Goal: Ask a question: Seek information or help from site administrators or community

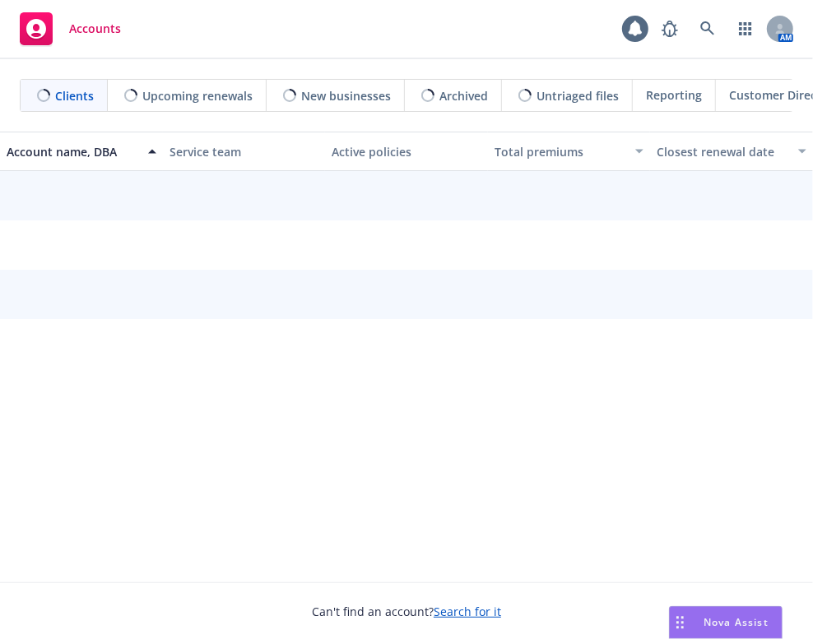
click at [737, 622] on span "Nova Assist" at bounding box center [735, 622] width 65 height 14
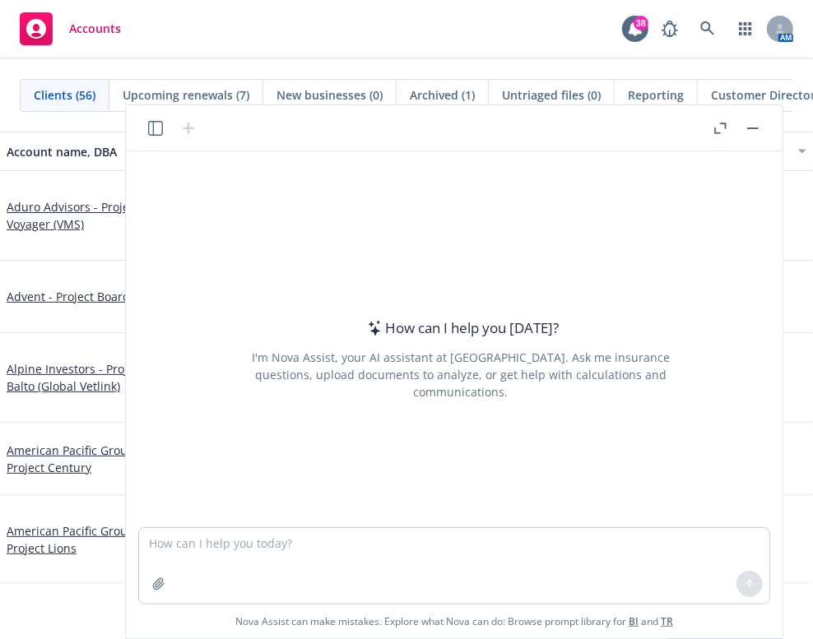
click at [717, 127] on icon "button" at bounding box center [720, 129] width 12 height 12
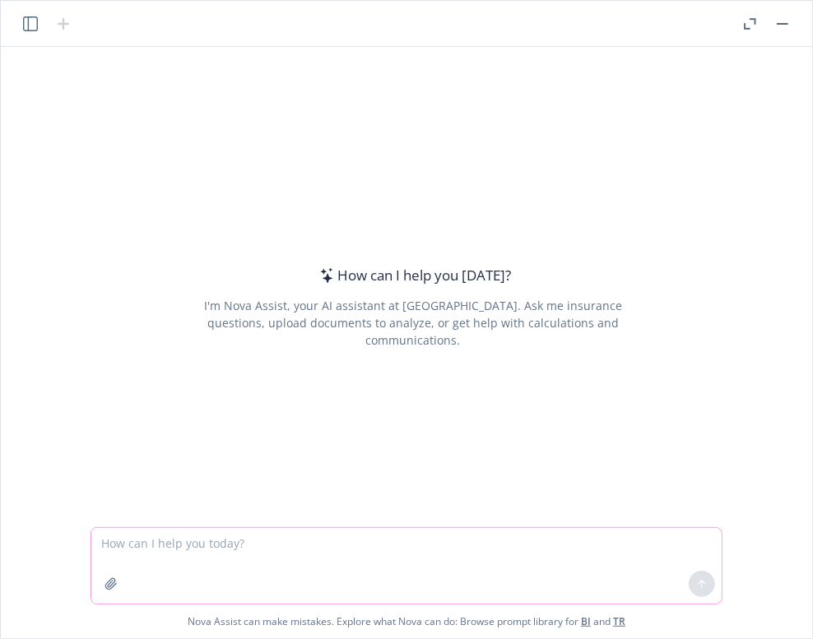
click at [174, 565] on textarea at bounding box center [406, 566] width 630 height 76
paste textarea "Create a table and populate it with data in the quotes that are attached to thi…"
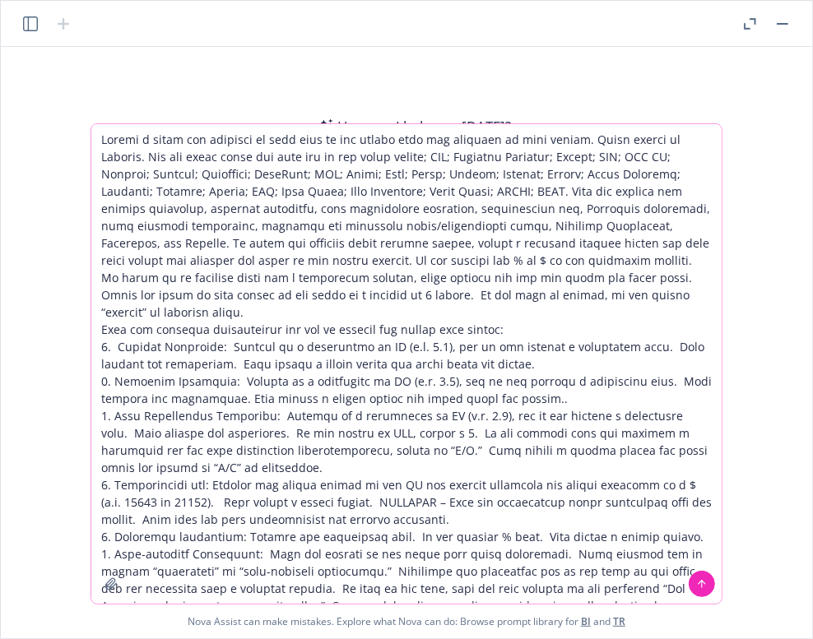
scroll to position [528, 0]
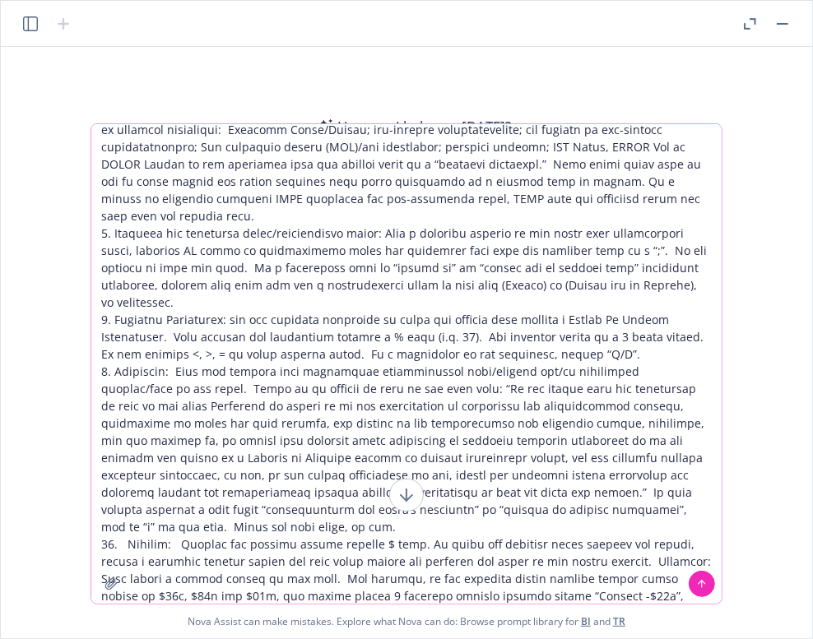
click at [277, 228] on textarea at bounding box center [406, 364] width 630 height 480
drag, startPoint x: 185, startPoint y: 213, endPoint x: 242, endPoint y: 251, distance: 68.2
click at [214, 47] on div "How can I help you [DATE]? I'm Nova Assist, your AI assistant at Newfront. Ask …" at bounding box center [406, 343] width 811 height 592
click at [233, 253] on textarea at bounding box center [406, 364] width 630 height 480
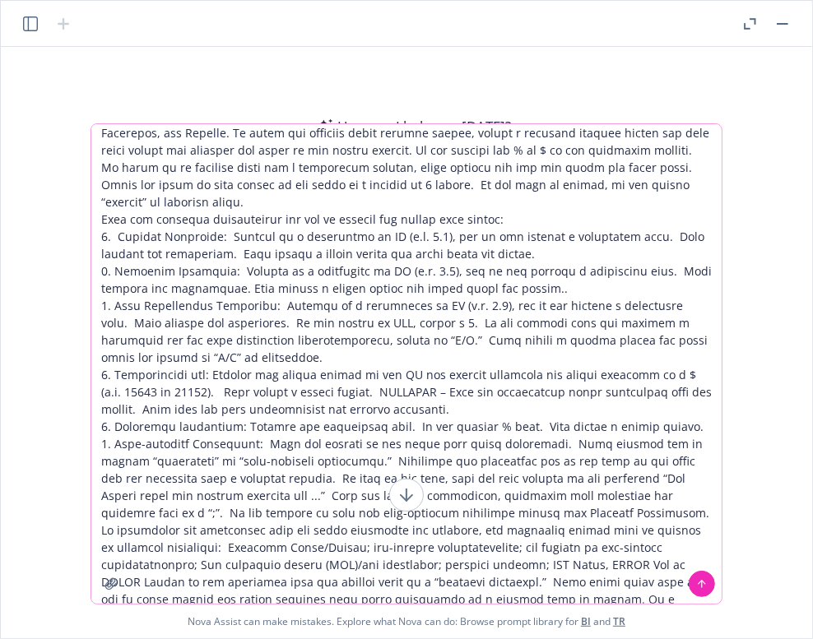
scroll to position [7, 0]
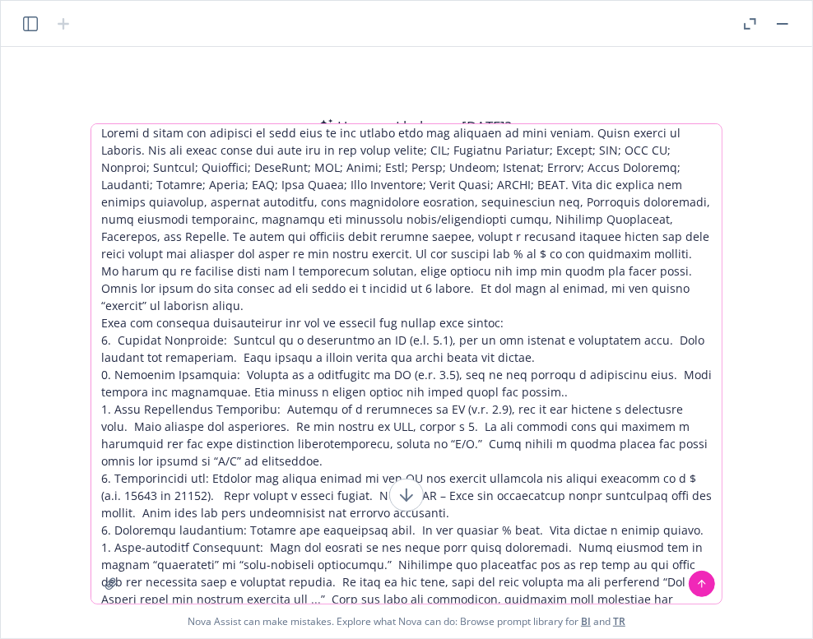
type textarea "Create a table and populate it with data in the quotes that are attached to thi…"
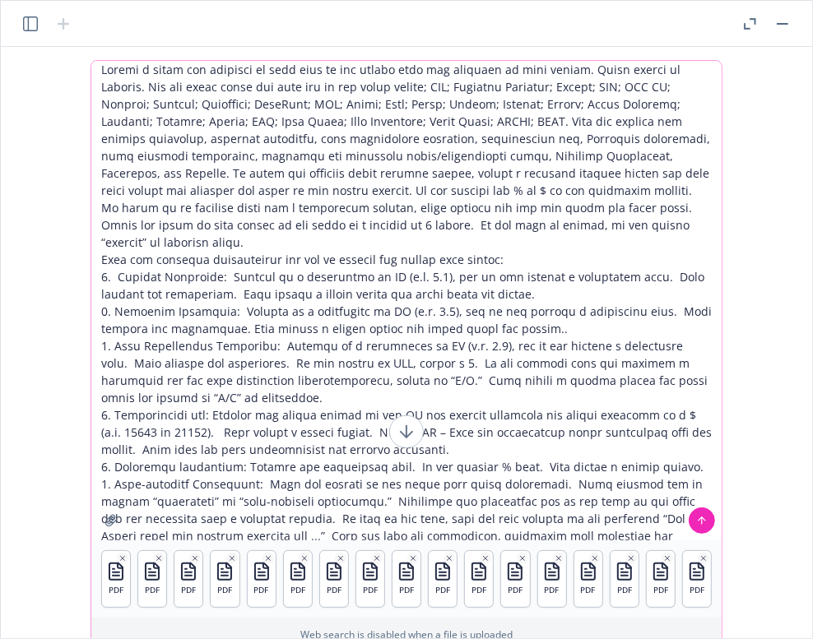
click at [702, 520] on icon at bounding box center [702, 521] width 0 height 7
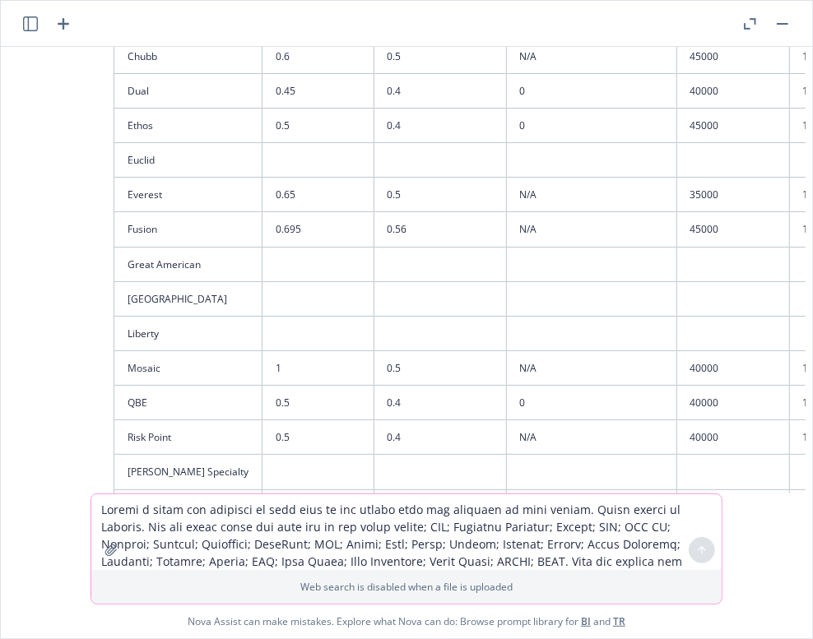
scroll to position [1878, 0]
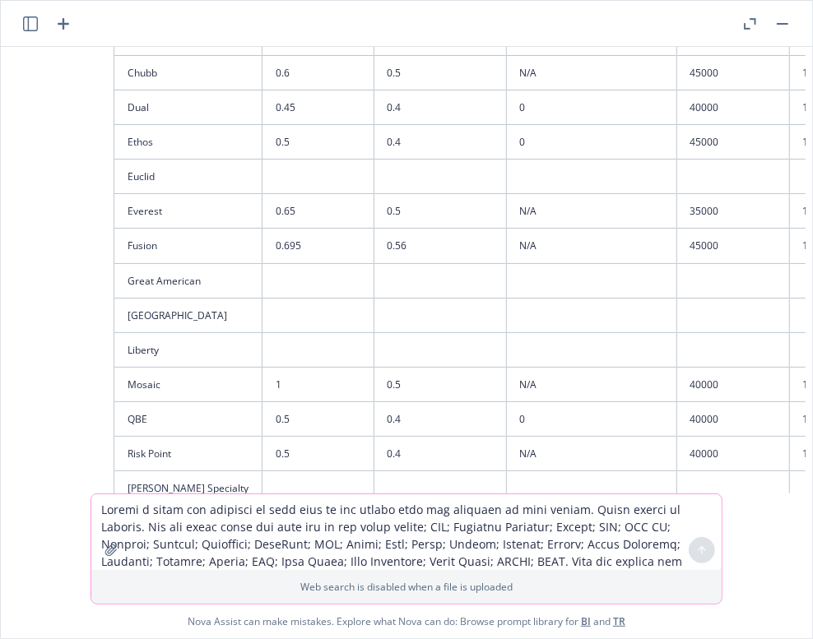
drag, startPoint x: 297, startPoint y: 494, endPoint x: 350, endPoint y: 496, distance: 52.7
click at [351, 496] on textarea at bounding box center [406, 532] width 630 height 76
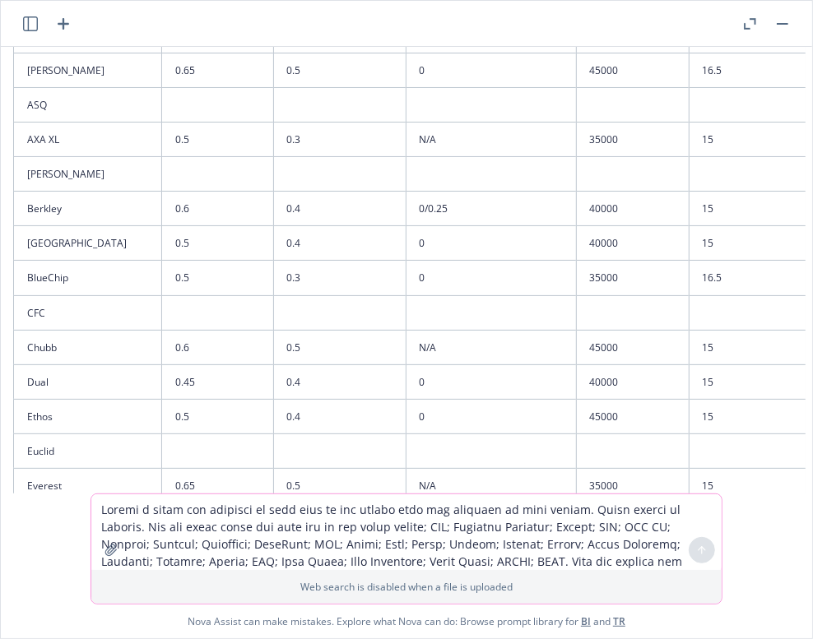
scroll to position [1604, 0]
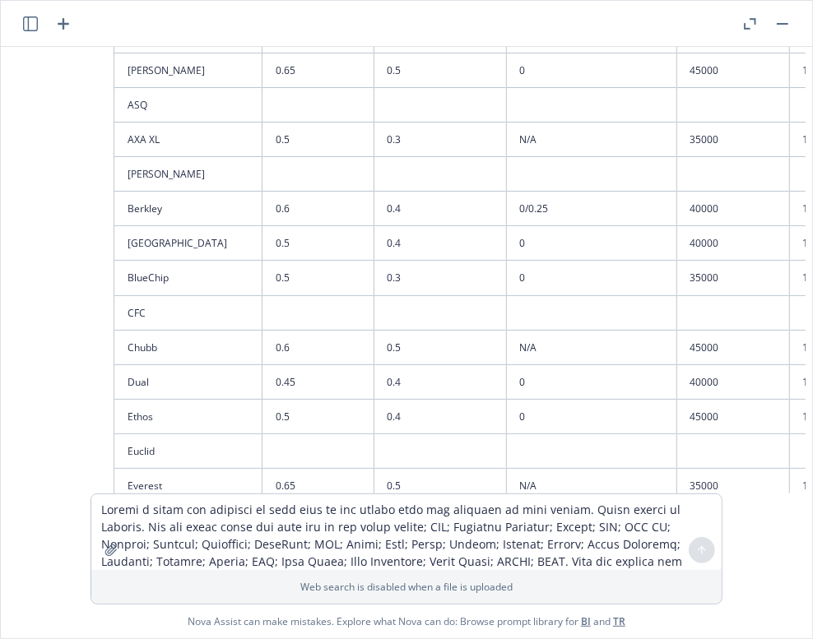
drag, startPoint x: 485, startPoint y: 96, endPoint x: 485, endPoint y: 105, distance: 9.1
click at [506, 192] on td "0/0.25" at bounding box center [591, 209] width 170 height 35
drag, startPoint x: 487, startPoint y: 100, endPoint x: 471, endPoint y: 102, distance: 15.8
click at [506, 192] on td "0/0.25" at bounding box center [591, 209] width 170 height 35
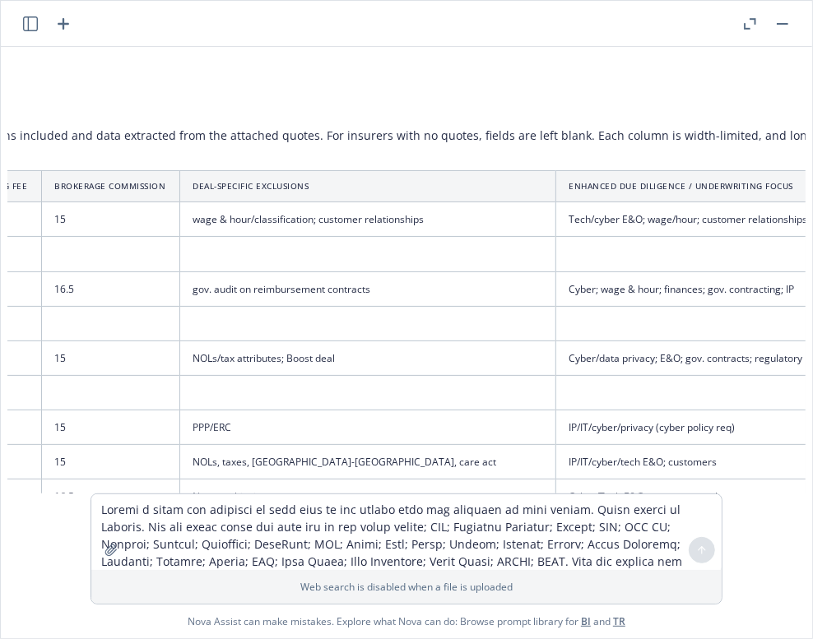
scroll to position [1385, 708]
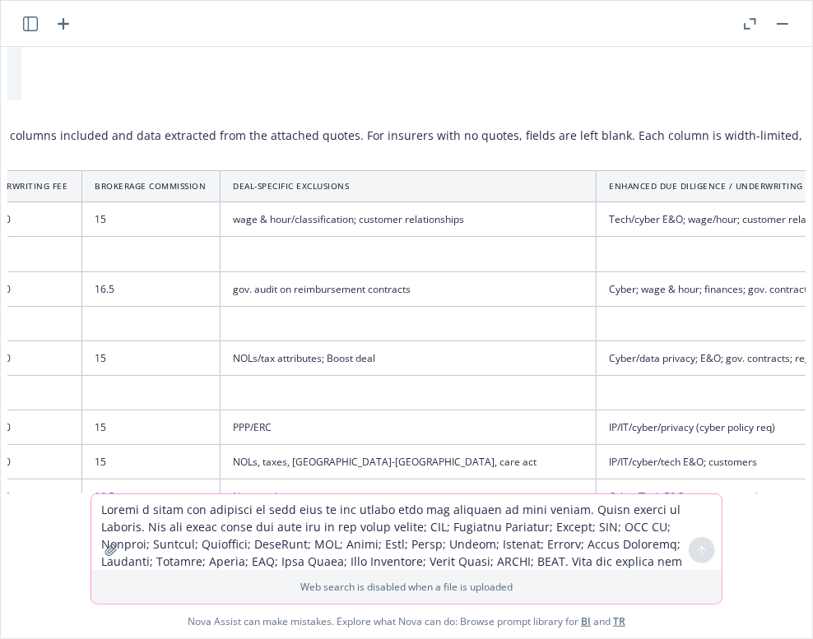
click at [176, 518] on textarea at bounding box center [406, 532] width 630 height 76
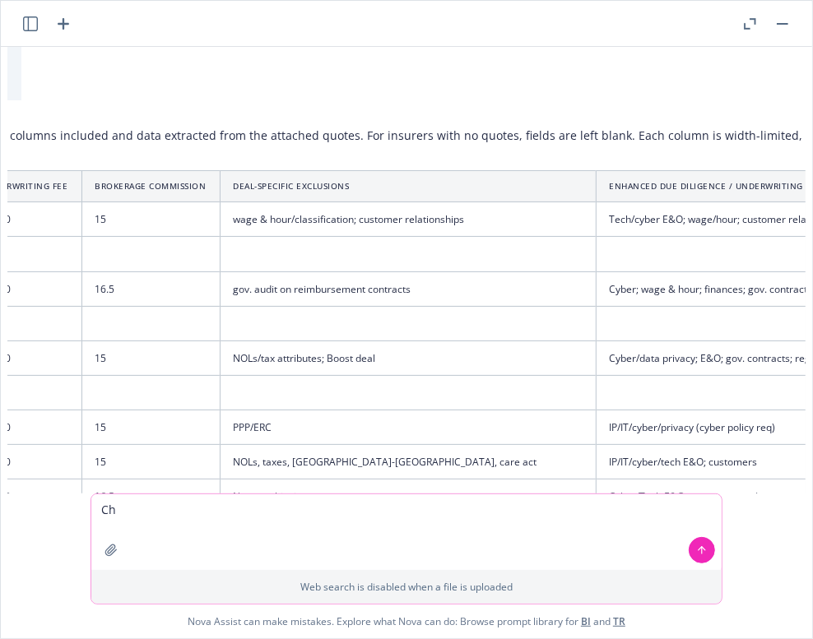
type textarea "C"
type textarea "A"
type textarea "Here are a few changes to the chart data - Leave all other data as is."
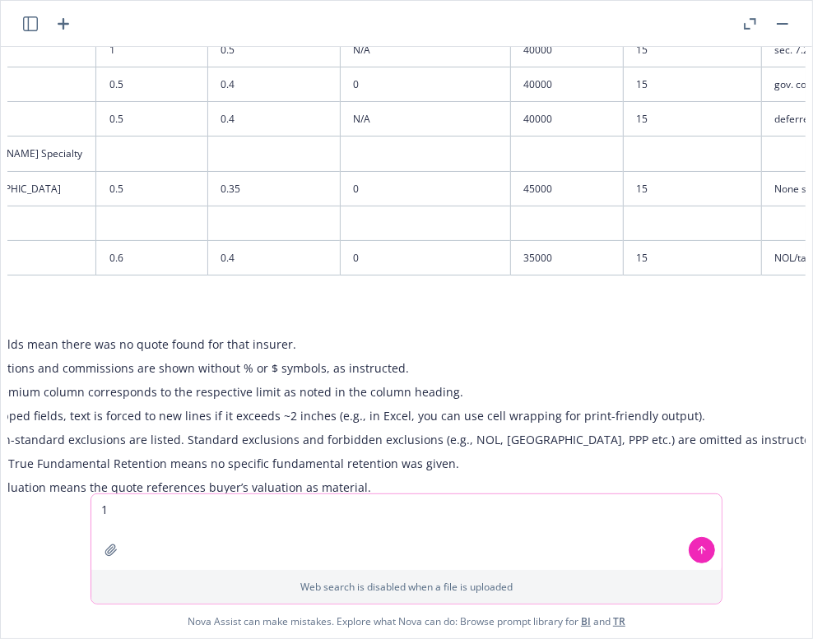
scroll to position [2093, 166]
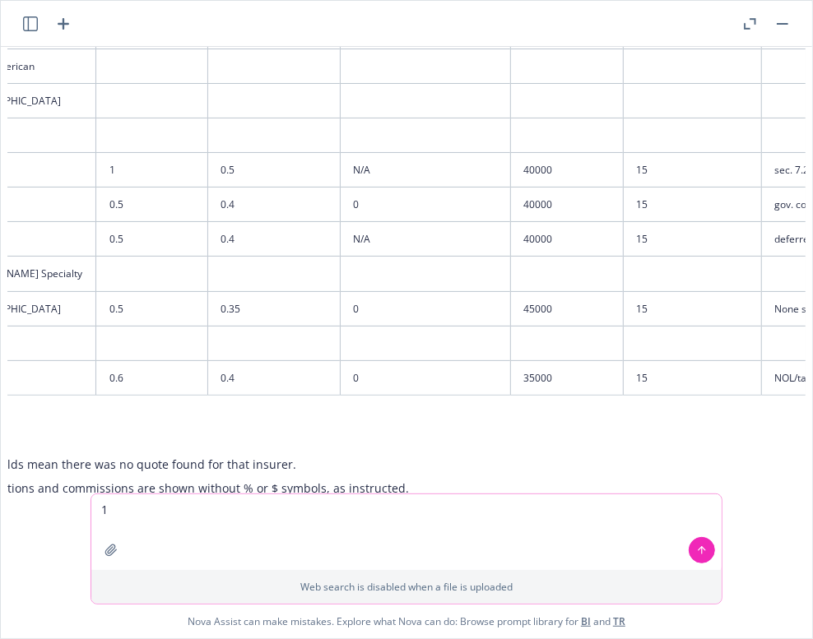
drag, startPoint x: 123, startPoint y: 512, endPoint x: 70, endPoint y: 502, distance: 54.4
click at [70, 502] on div "pdf Ethos.pdf pdf Everest.pdf pdf Fusion.pdf pdf Mosaic.pdf pdf QBE.pdf pdf RP.…" at bounding box center [406, 343] width 811 height 592
click at [100, 511] on textarea "change the true fundamental" at bounding box center [406, 532] width 630 height 76
drag, startPoint x: 281, startPoint y: 504, endPoint x: 294, endPoint y: 517, distance: 18.0
click at [281, 504] on textarea "1. change the true fundamental" at bounding box center [406, 532] width 630 height 76
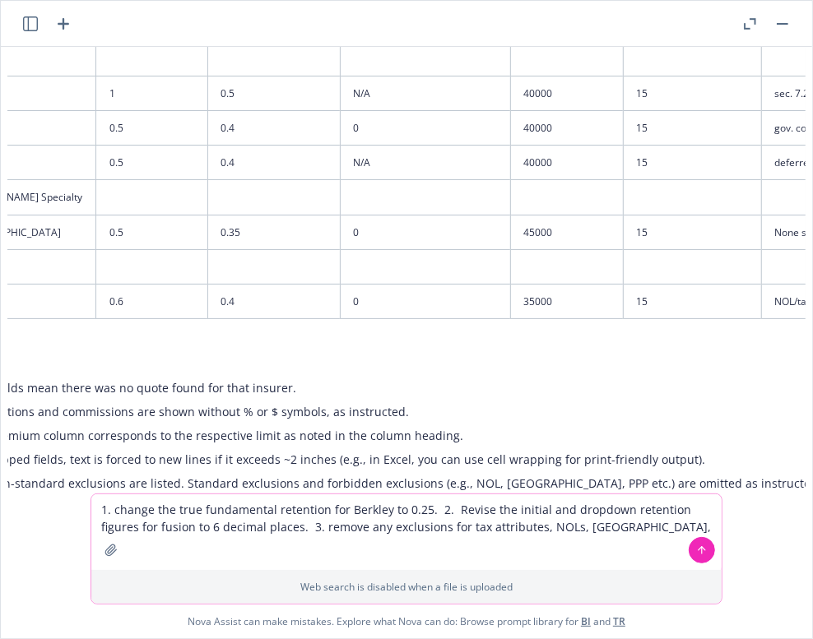
scroll to position [2258, 166]
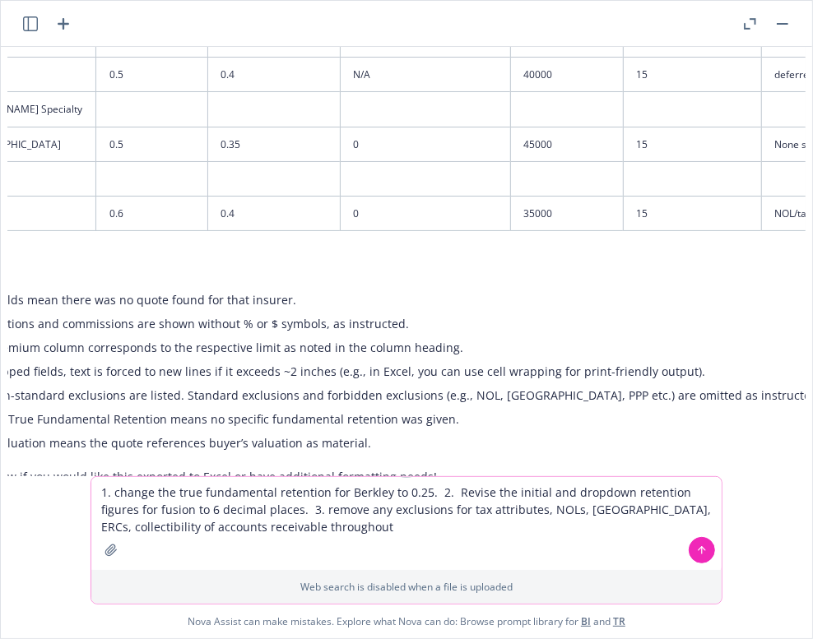
type textarea "1. change the true fundamental retention for Berkley to 0.25. 2. Revise the ini…"
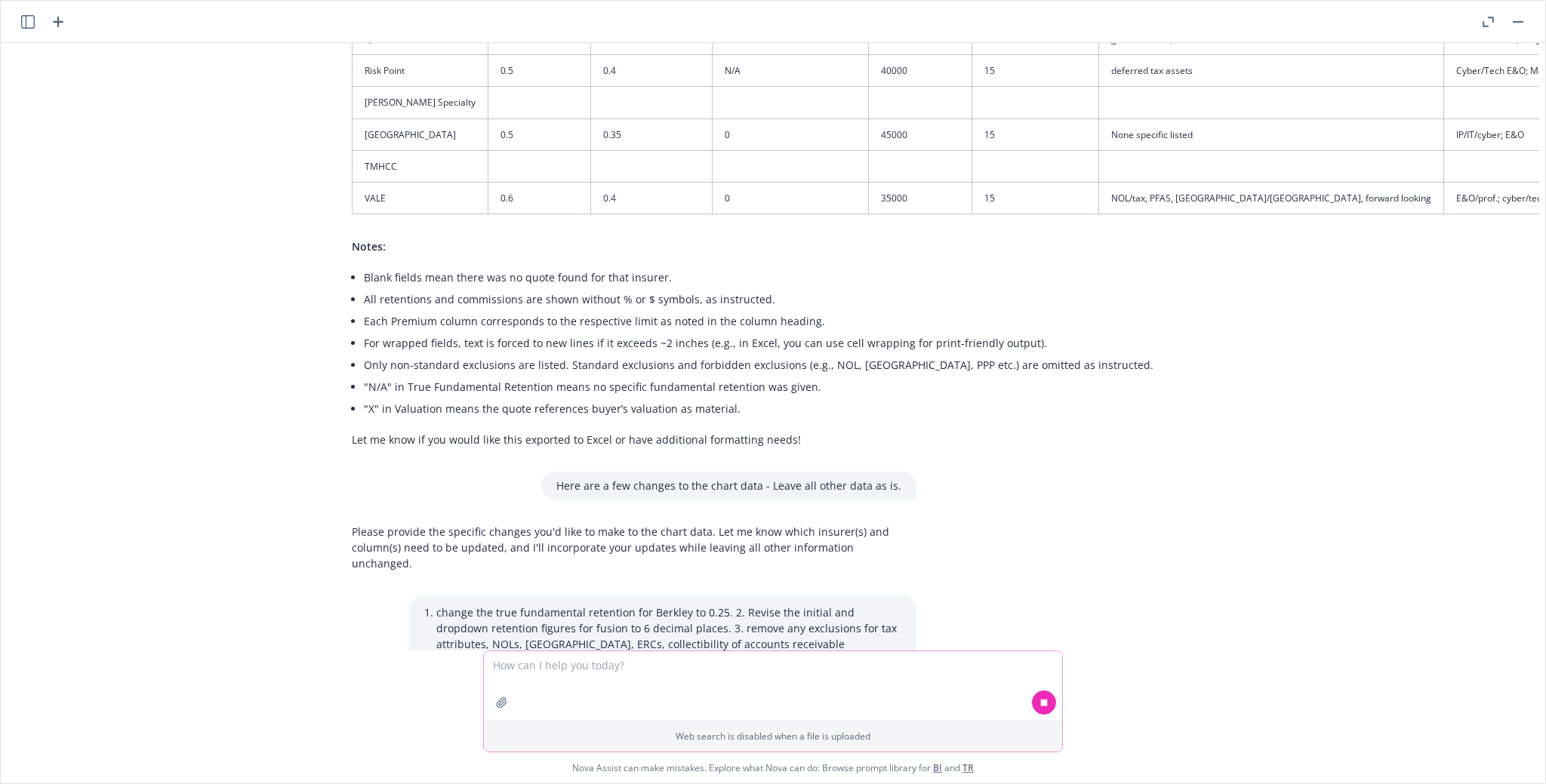
scroll to position [2080, 152]
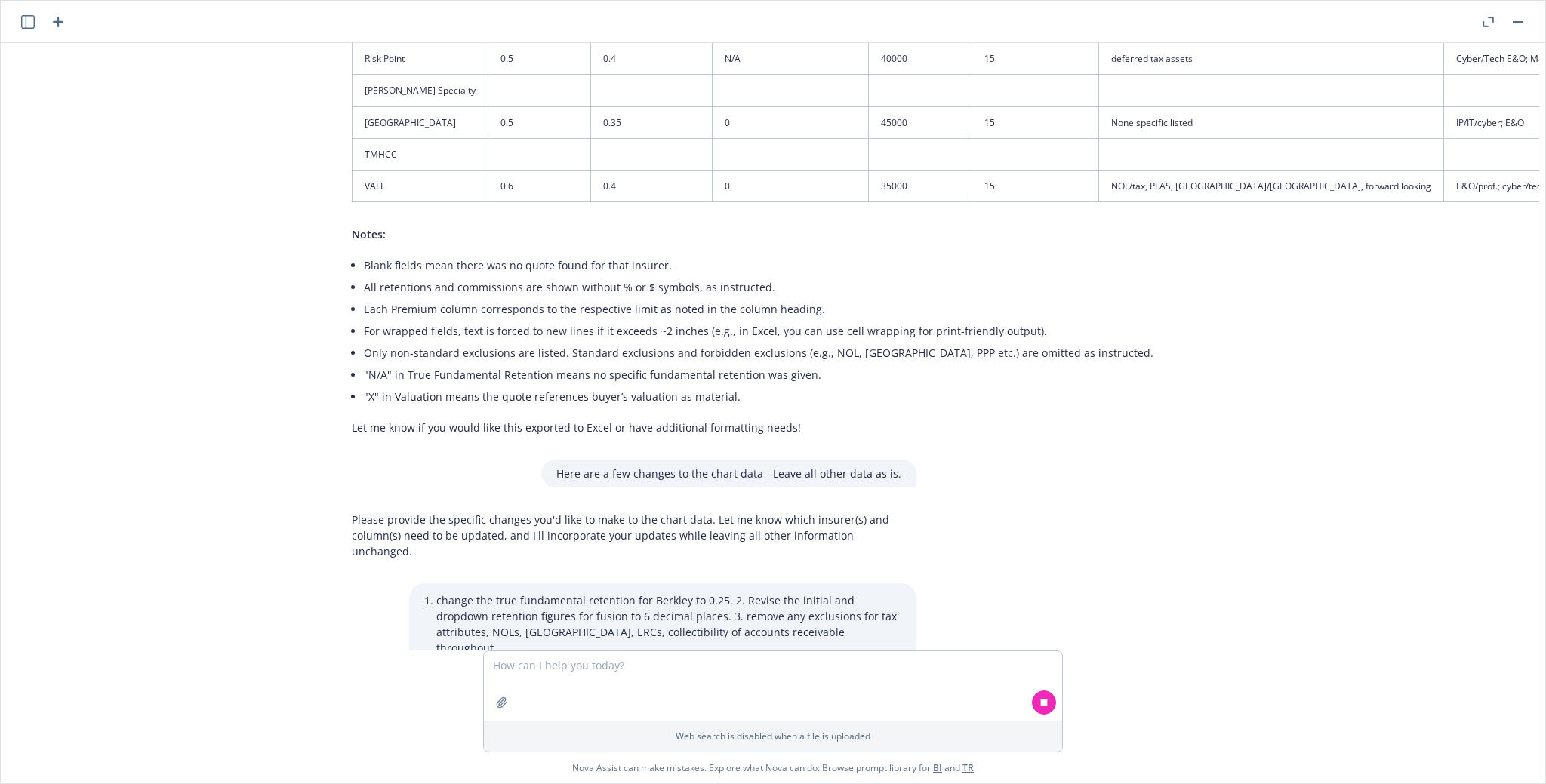
drag, startPoint x: 756, startPoint y: 612, endPoint x: 776, endPoint y: 615, distance: 20.2
click at [745, 585] on li "Revise Fusion’s initial and dropdown retention to 6 decimal places (e.g., “0.69…" at bounding box center [1057, 749] width 1385 height 22
drag, startPoint x: 805, startPoint y: 614, endPoint x: 829, endPoint y: 613, distance: 24.0
click at [745, 585] on li "Revise Fusion’s initial and dropdown retention to 6 decimal places (e.g., “0.69…" at bounding box center [1057, 749] width 1385 height 22
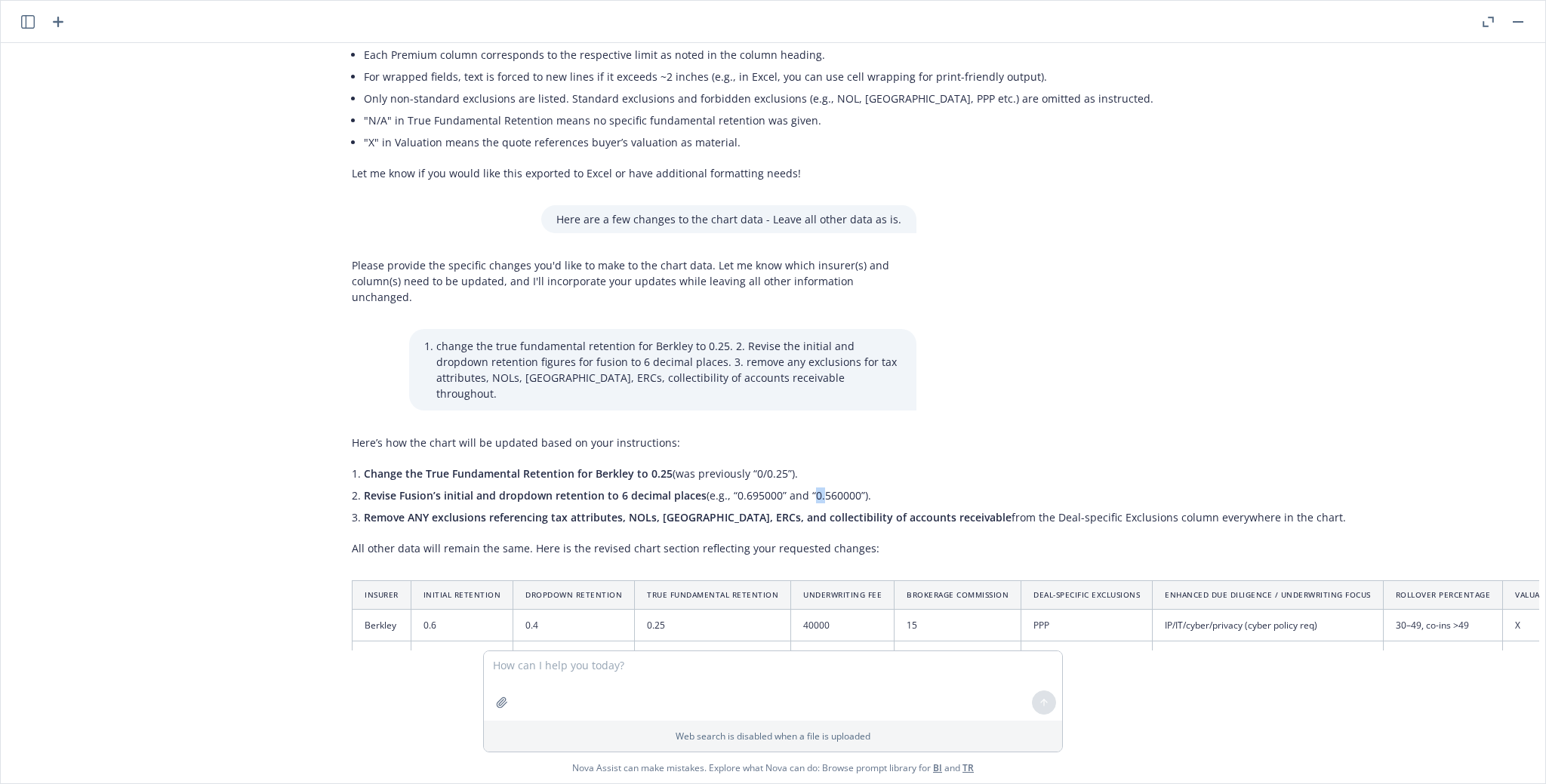
scroll to position [2335, 152]
drag, startPoint x: 442, startPoint y: 564, endPoint x: 768, endPoint y: 562, distance: 326.0
click at [745, 585] on p "All other rows’ exclusion fields will have those items removed; if this means a…" at bounding box center [1050, 703] width 1397 height 16
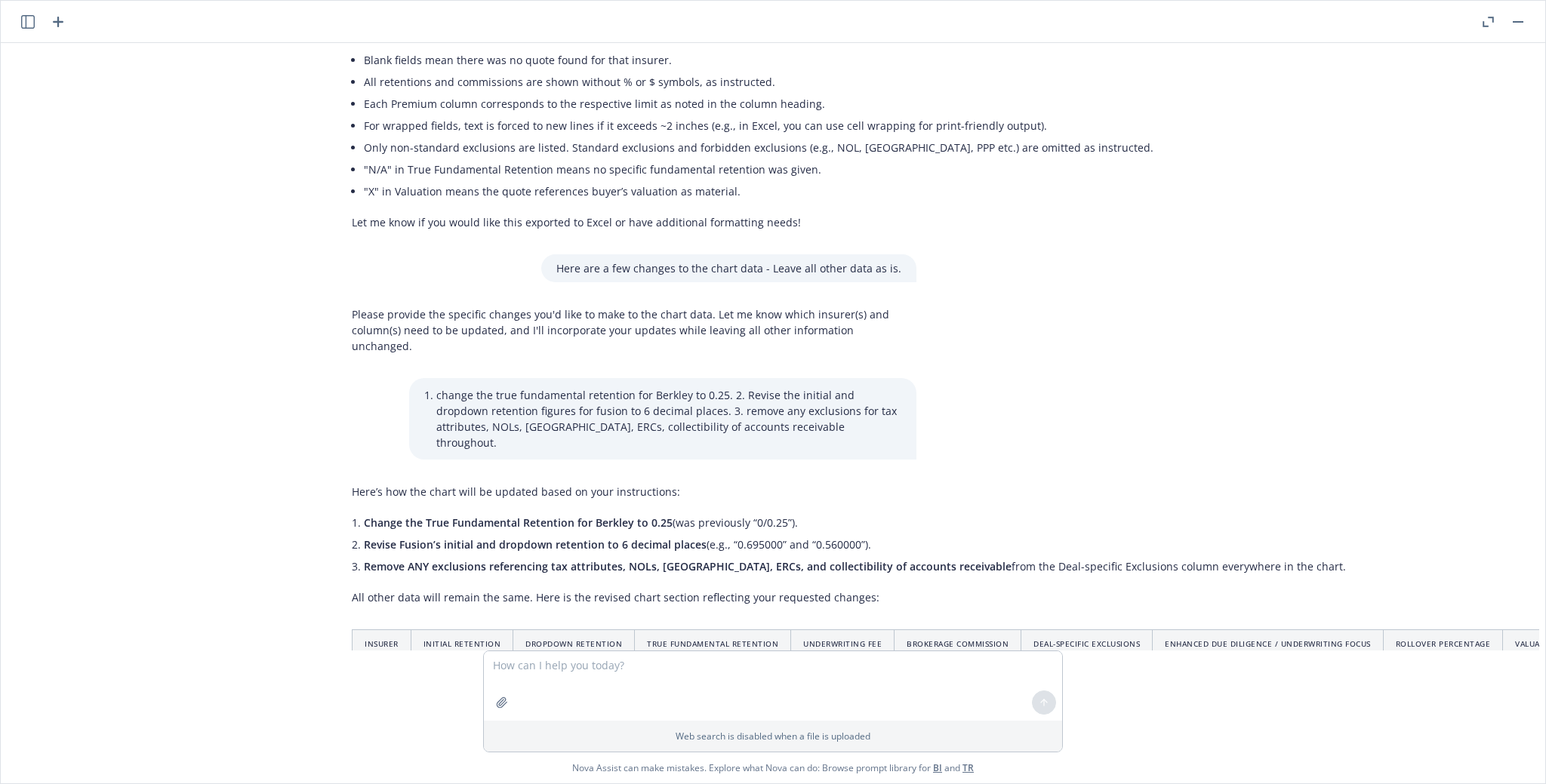
drag, startPoint x: 728, startPoint y: 404, endPoint x: 918, endPoint y: 409, distance: 190.1
click at [745, 534] on li "Revise Fusion’s initial and dropdown retention to 6 decimal places (e.g., “0.69…" at bounding box center [1057, 545] width 1385 height 22
drag, startPoint x: 445, startPoint y: 457, endPoint x: 870, endPoint y: 449, distance: 425.1
click at [745, 478] on div "Here’s how the chart will be updated based on your instructions: Change the Tru…" at bounding box center [1051, 637] width 1428 height 319
click at [745, 585] on p "All other data will remain the same. Here is the revised chart section reflecti…" at bounding box center [1050, 597] width 1397 height 16
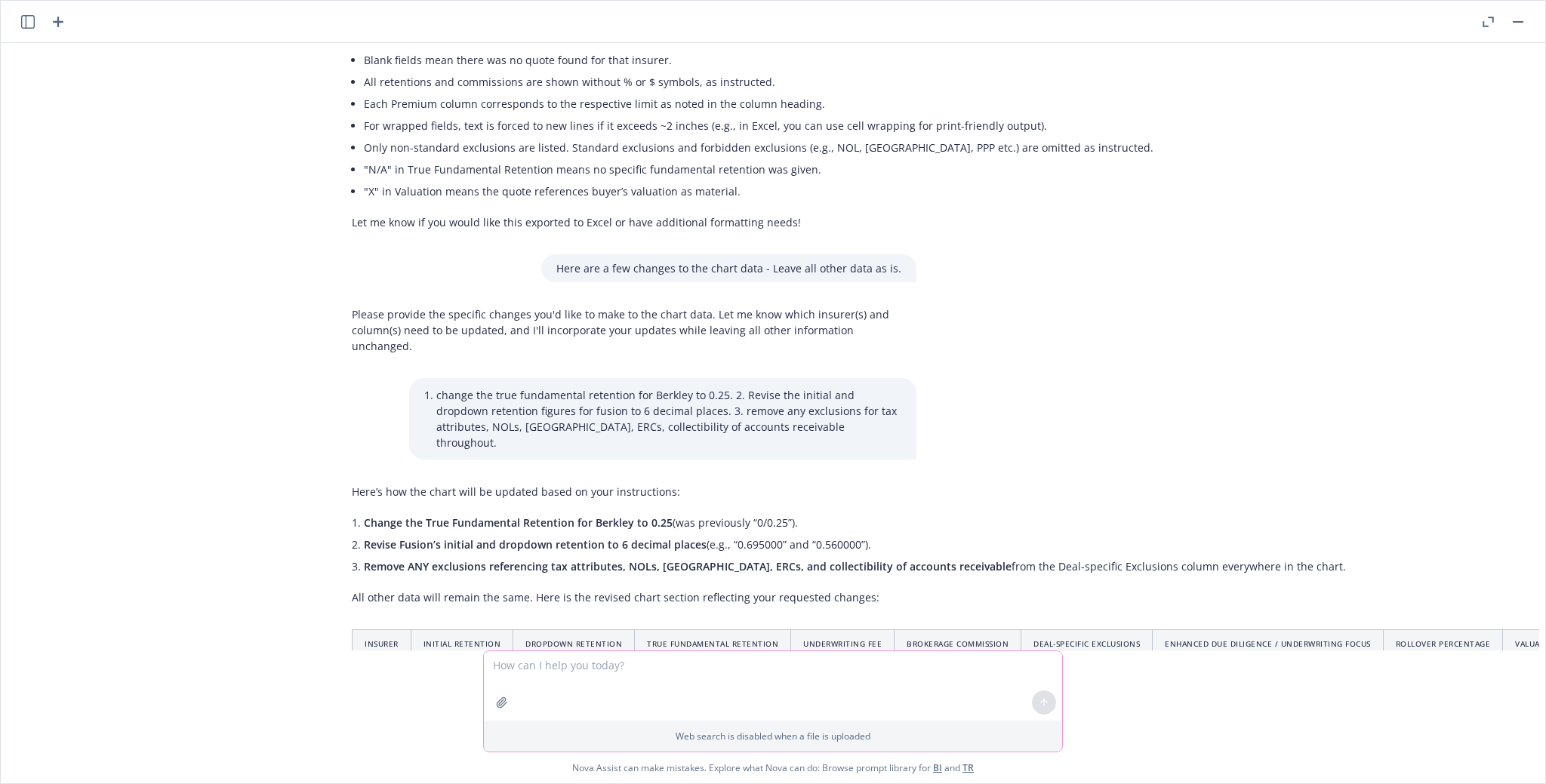
click at [580, 585] on textarea at bounding box center [773, 686] width 578 height 70
type textarea "Provide the revised chart with all rows."
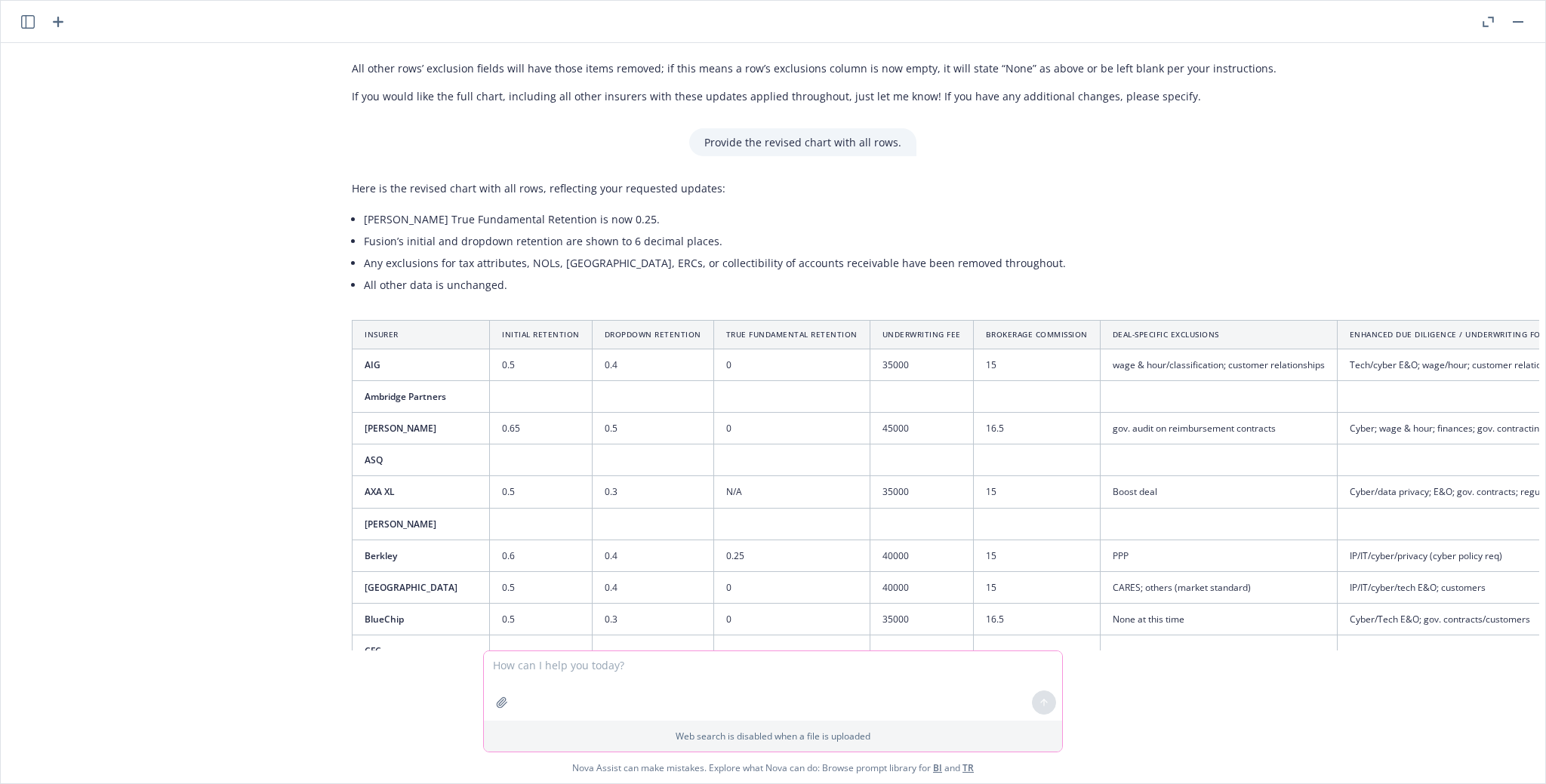
scroll to position [2789, 152]
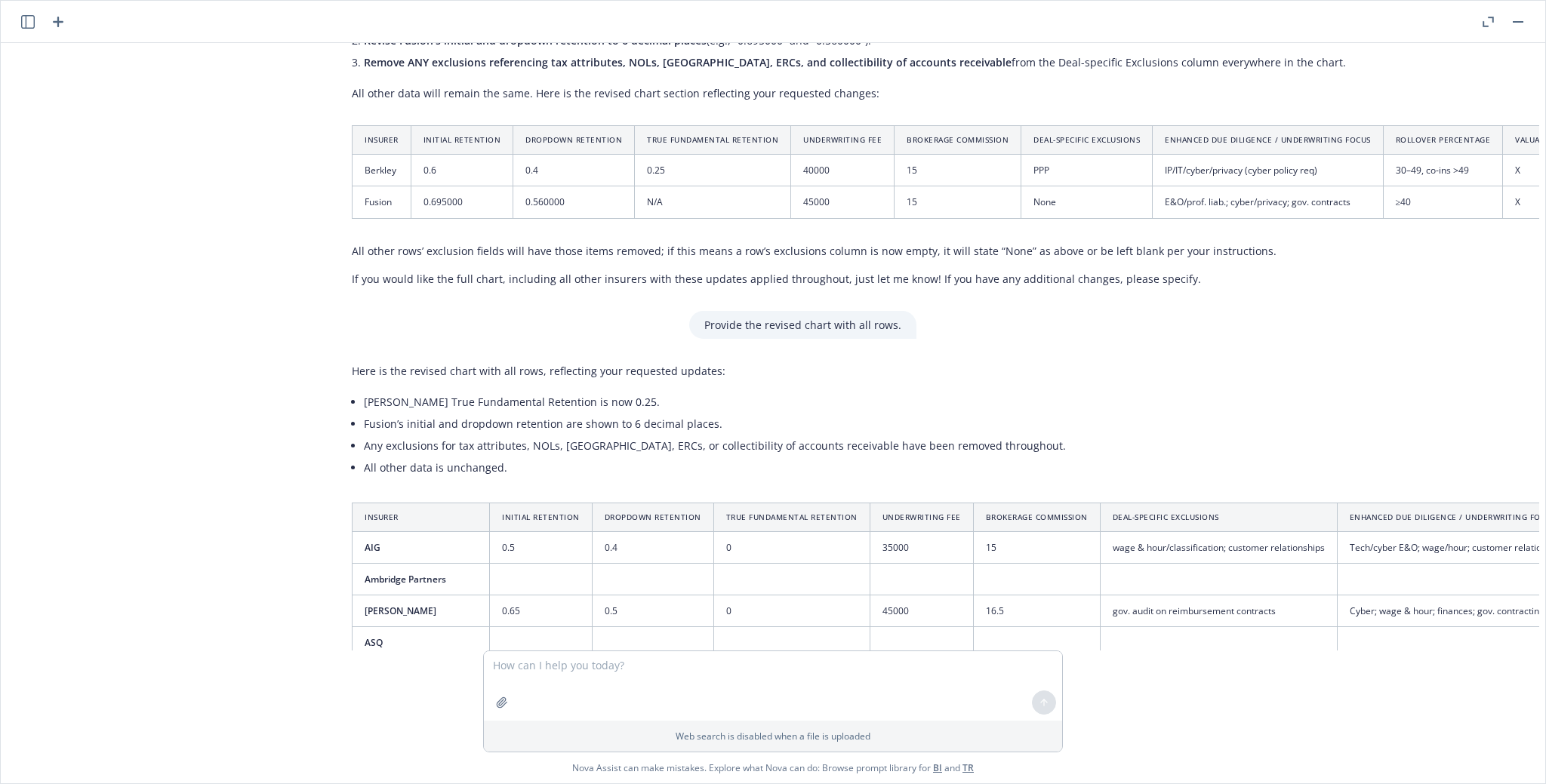
click at [367, 502] on th "Insurer" at bounding box center [421, 516] width 138 height 28
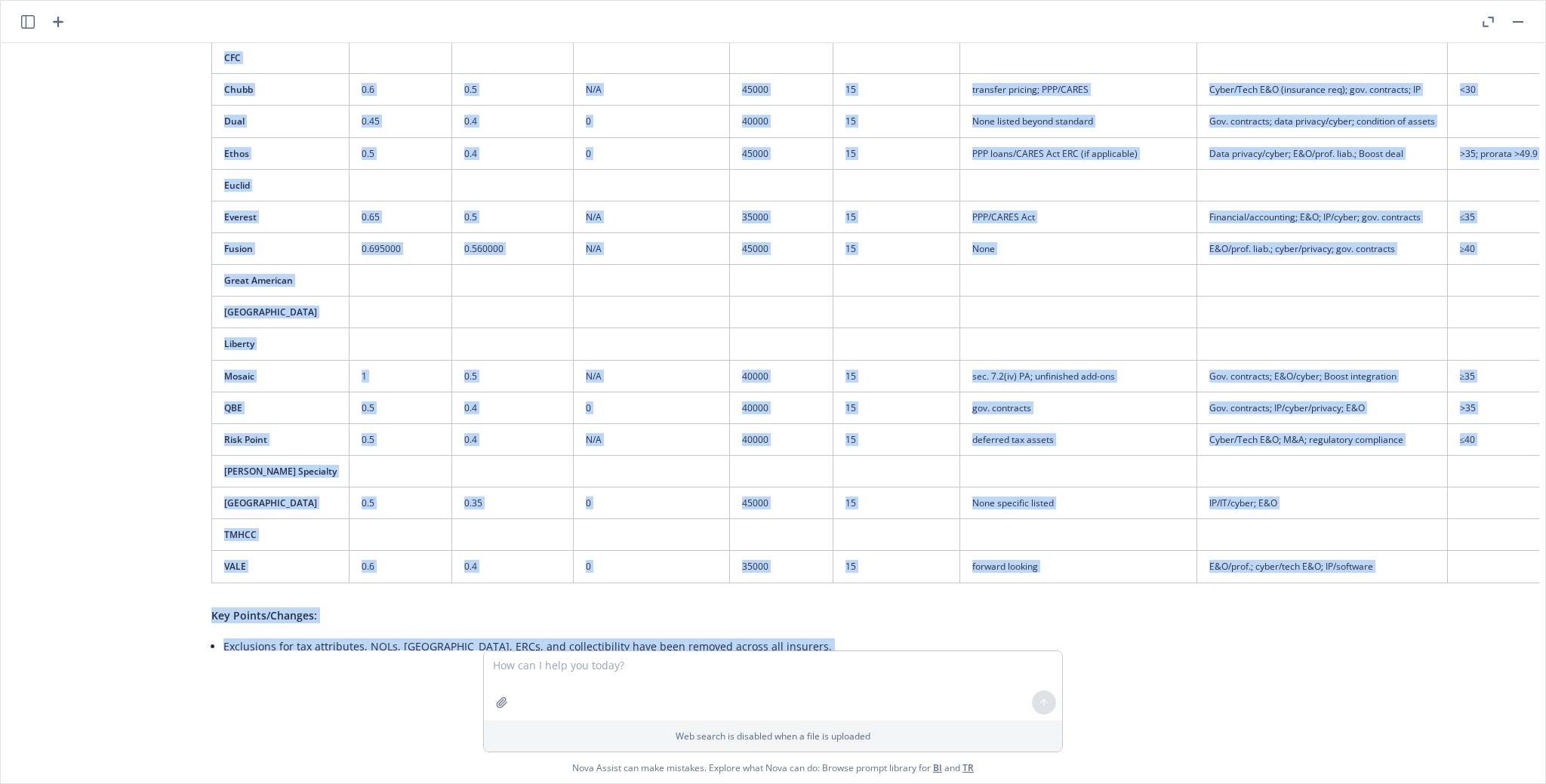
scroll to position [3565, 546]
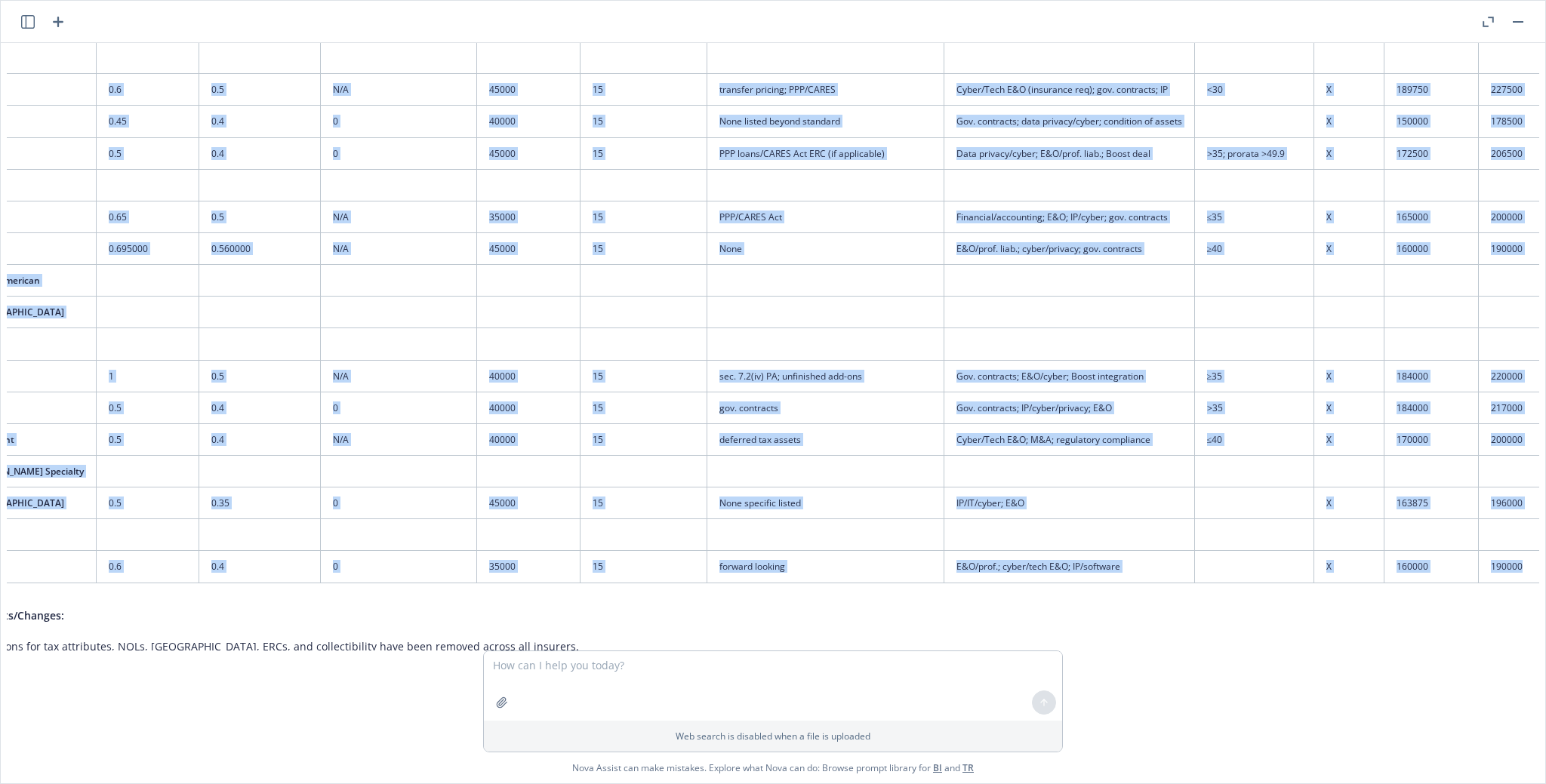
drag, startPoint x: 355, startPoint y: 376, endPoint x: 1502, endPoint y: 423, distance: 1148.0
click at [745, 423] on table "Insurer Initial Retention Dropdown Retention True Fundamental Retention Underwr…" at bounding box center [760, 155] width 1602 height 856
copy table "Loremip Dolorsi Ametconse Adipisci Elitseddo Eius Temporincid Utlaboree Dolorem…"
